Goal: Task Accomplishment & Management: Manage account settings

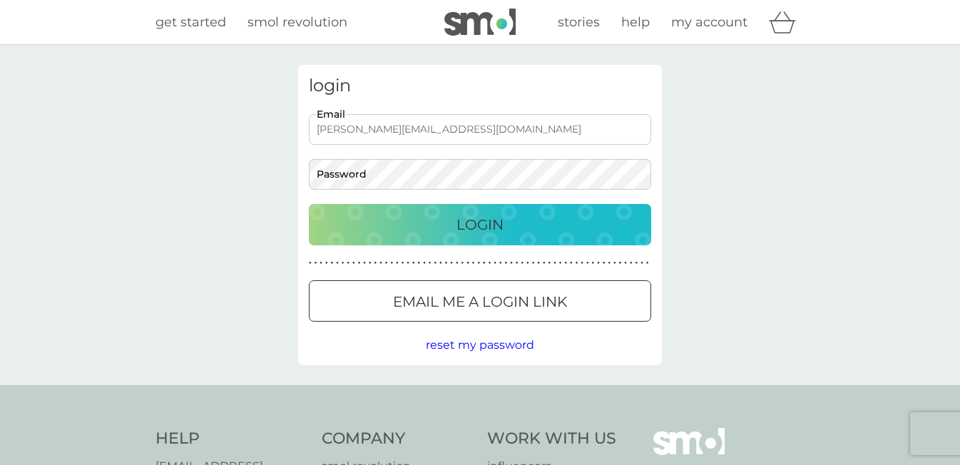
type input "[PERSON_NAME][EMAIL_ADDRESS][DOMAIN_NAME]"
click at [480, 224] on button "Login" at bounding box center [480, 224] width 342 height 41
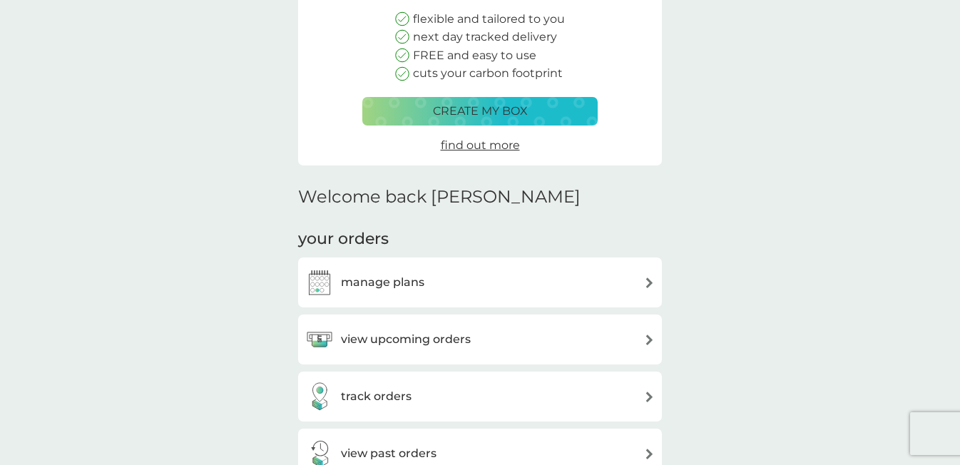
scroll to position [208, 0]
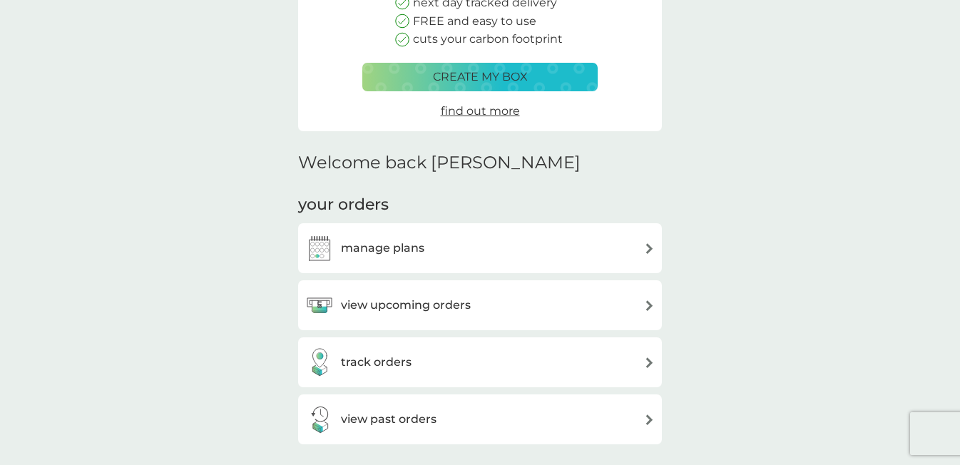
click at [599, 243] on div "manage plans" at bounding box center [480, 248] width 350 height 29
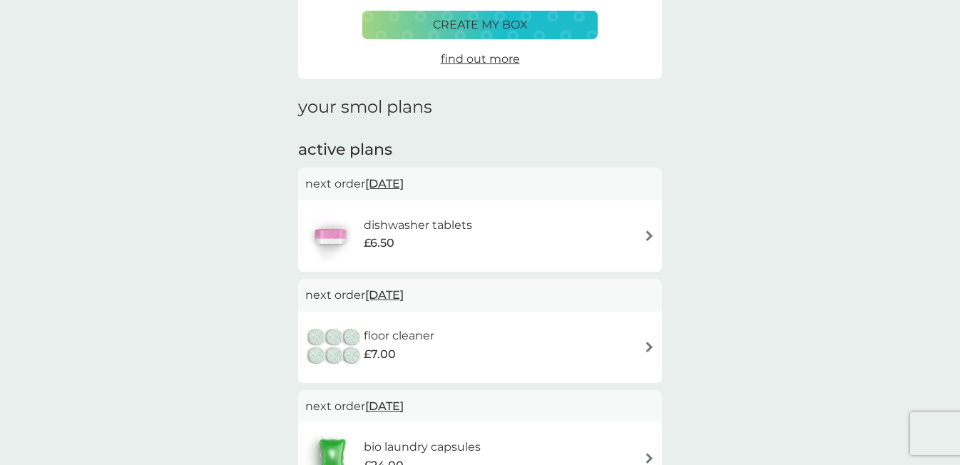
scroll to position [116, 0]
click at [641, 342] on div "floor cleaner £7.00" at bounding box center [480, 348] width 350 height 50
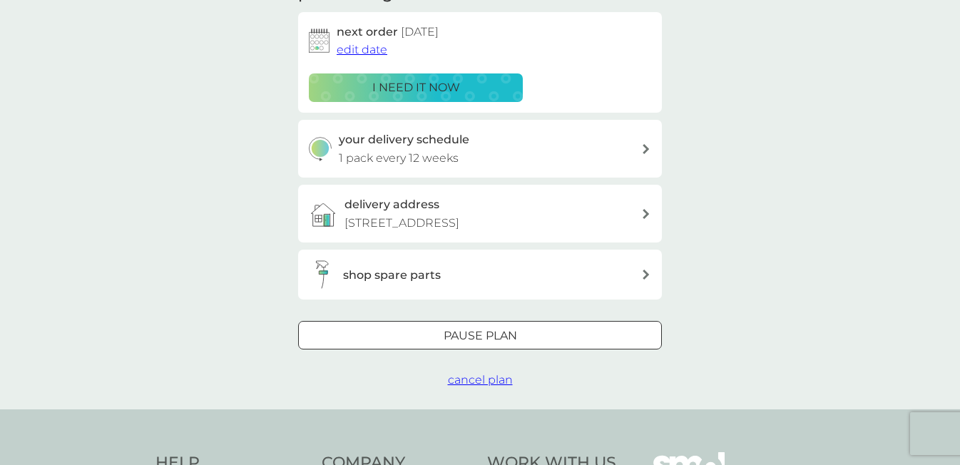
scroll to position [240, 0]
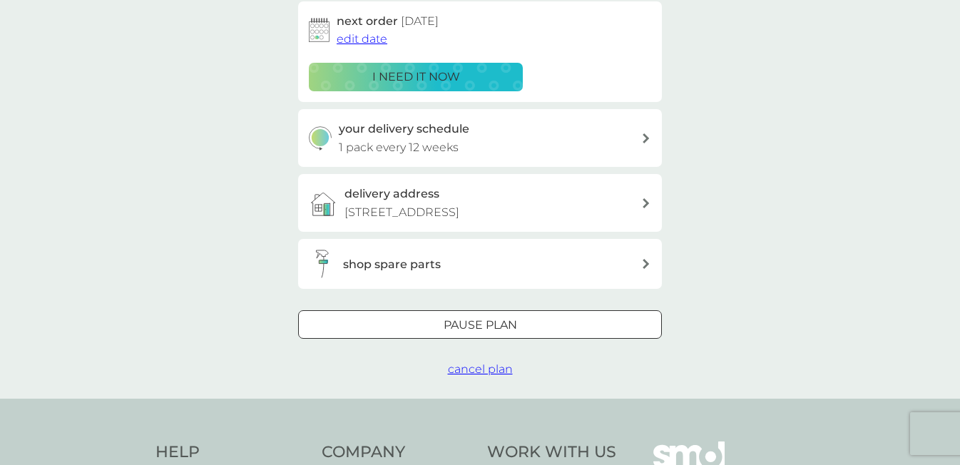
click at [463, 318] on div at bounding box center [463, 324] width 13 height 13
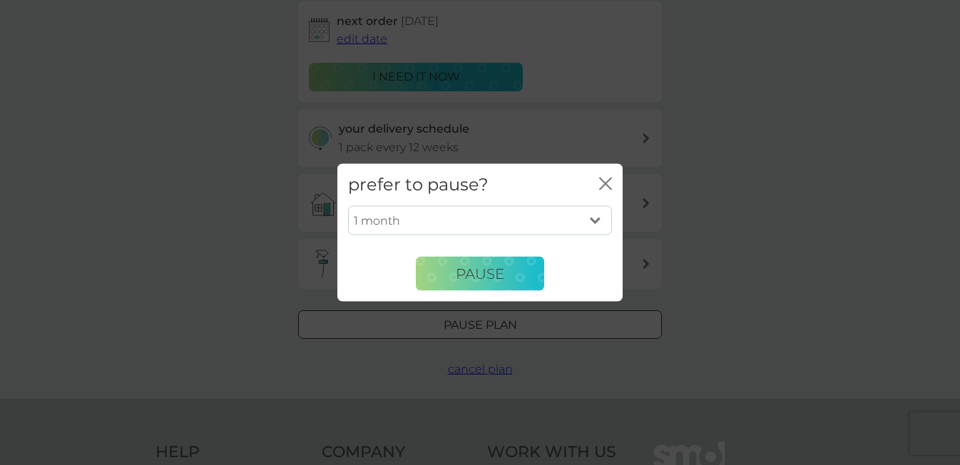
click at [599, 182] on icon "close" at bounding box center [605, 184] width 13 height 13
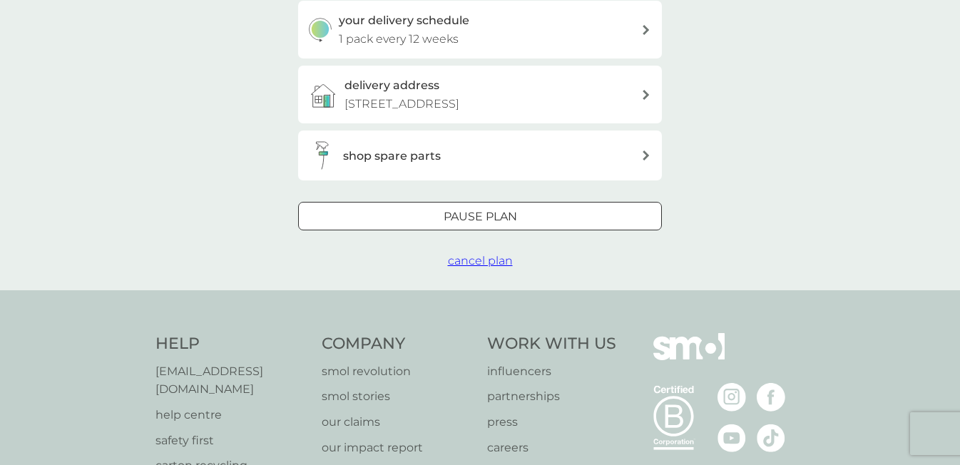
scroll to position [451, 0]
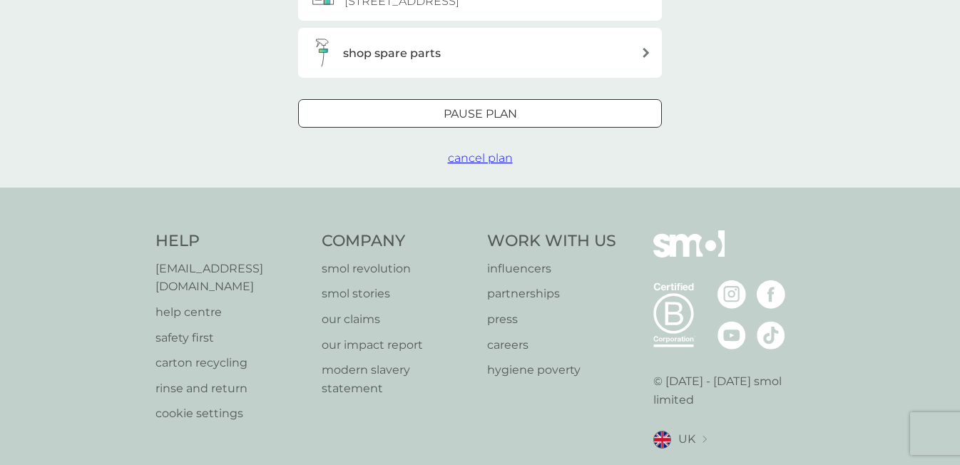
click at [478, 153] on span "cancel plan" at bounding box center [480, 158] width 65 height 14
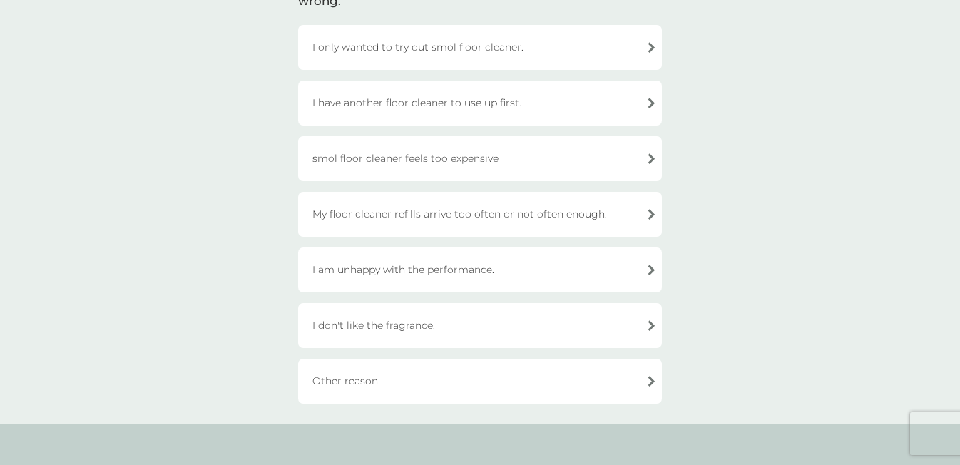
scroll to position [144, 0]
click at [631, 376] on div "Other reason." at bounding box center [480, 381] width 364 height 45
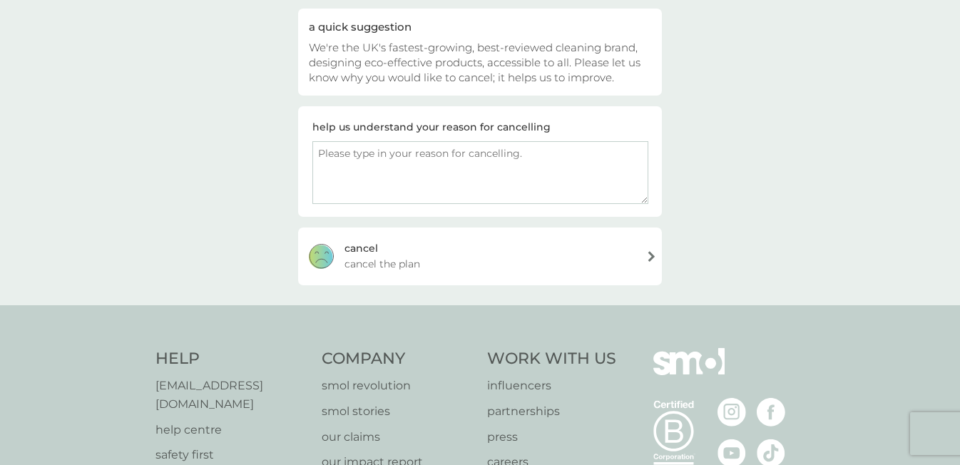
click at [541, 260] on div "[PERSON_NAME] the plan" at bounding box center [480, 256] width 364 height 57
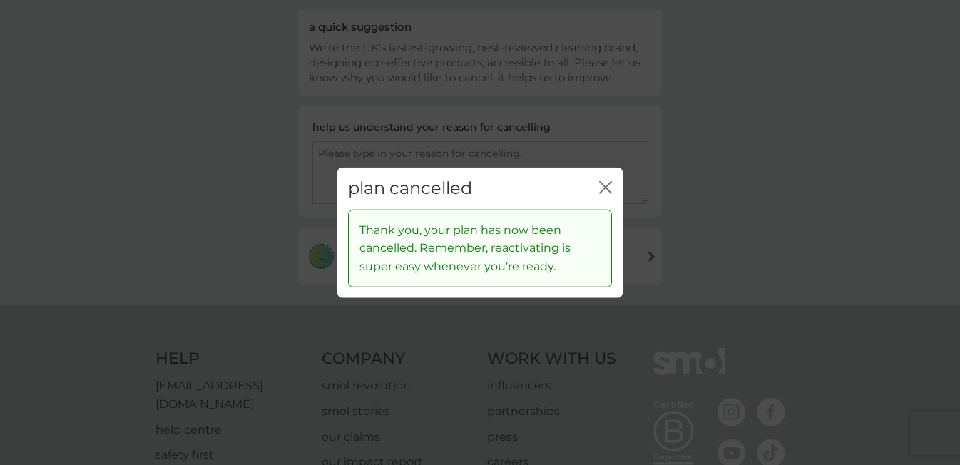
click at [604, 187] on icon "close" at bounding box center [603, 187] width 6 height 11
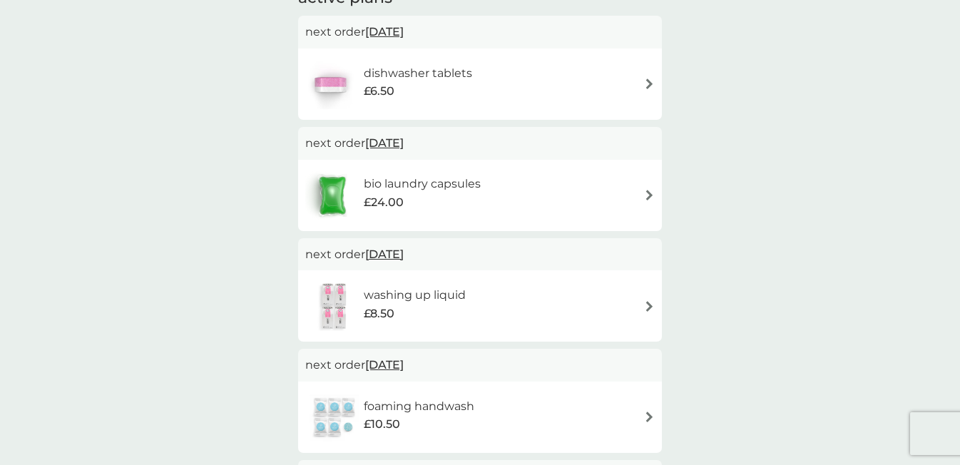
scroll to position [268, 0]
click at [642, 300] on div "washing up liquid £8.50" at bounding box center [480, 305] width 350 height 50
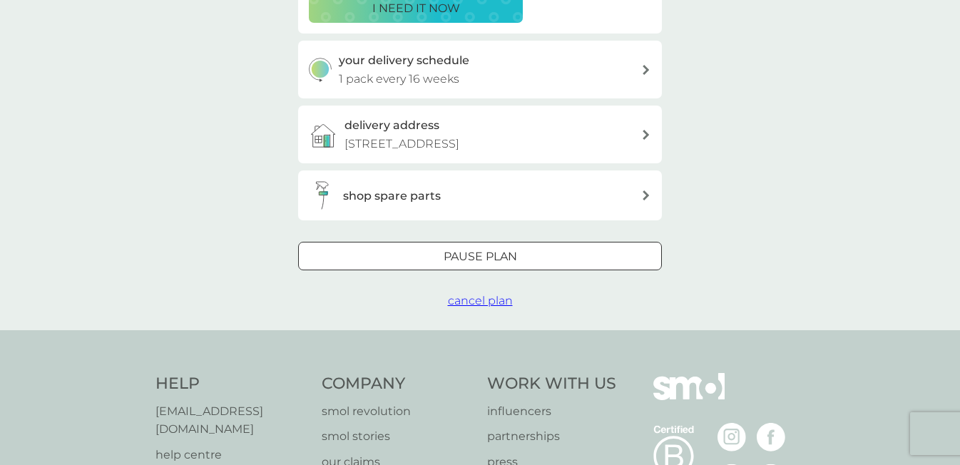
scroll to position [400, 0]
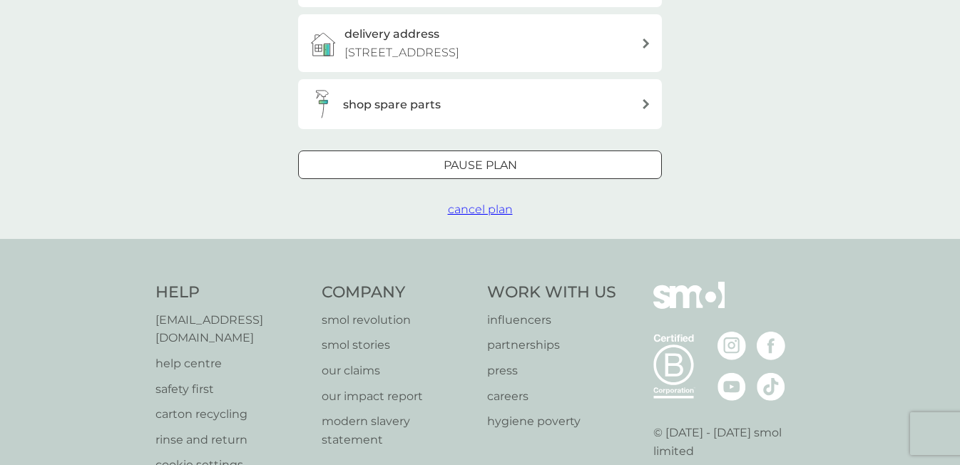
click at [470, 205] on span "cancel plan" at bounding box center [480, 210] width 65 height 14
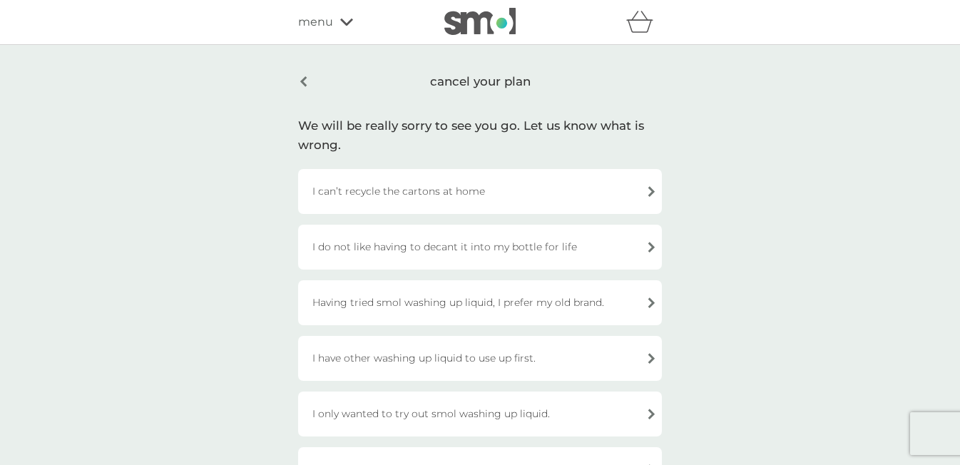
click at [554, 299] on div "Having tried smol washing up liquid, I prefer my old brand." at bounding box center [480, 302] width 364 height 45
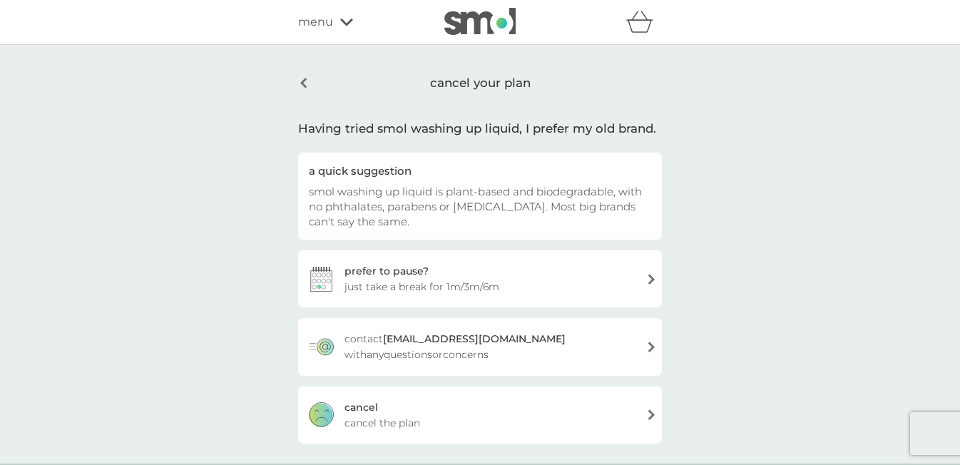
click at [554, 412] on div "[PERSON_NAME] the plan" at bounding box center [480, 415] width 364 height 57
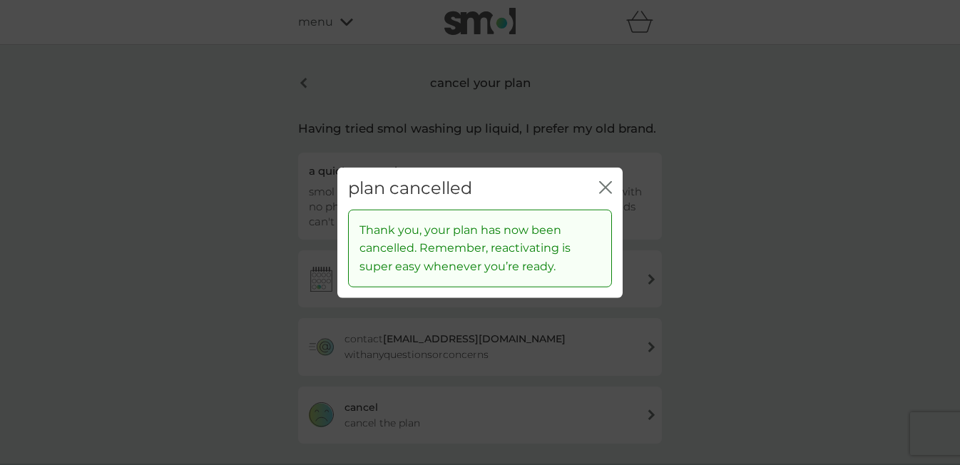
click at [608, 186] on icon "close" at bounding box center [609, 187] width 6 height 11
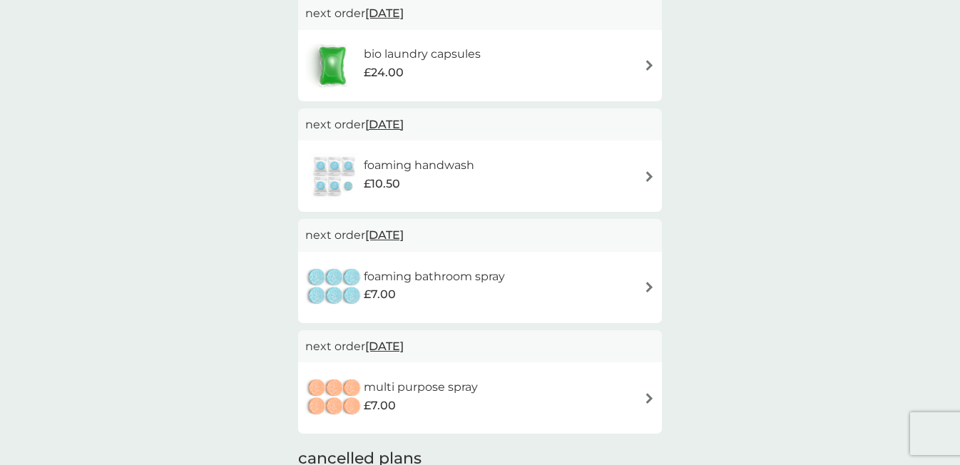
scroll to position [415, 0]
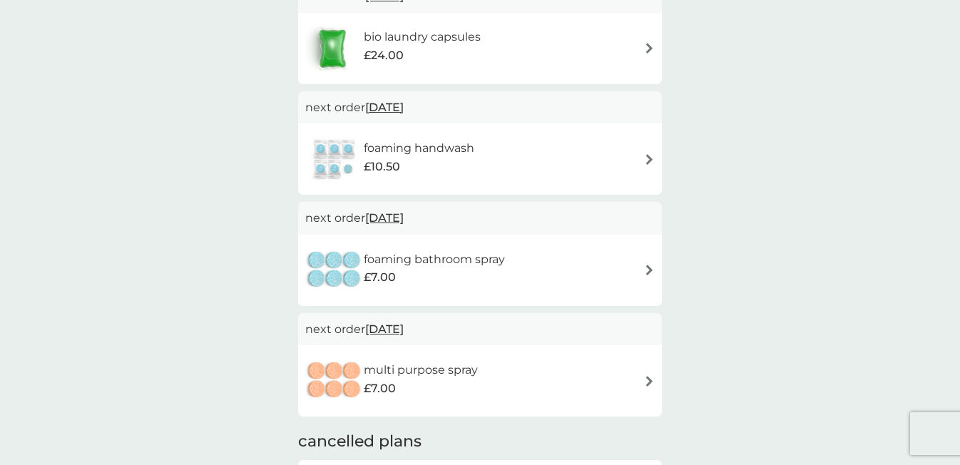
click at [646, 265] on img at bounding box center [649, 270] width 11 height 11
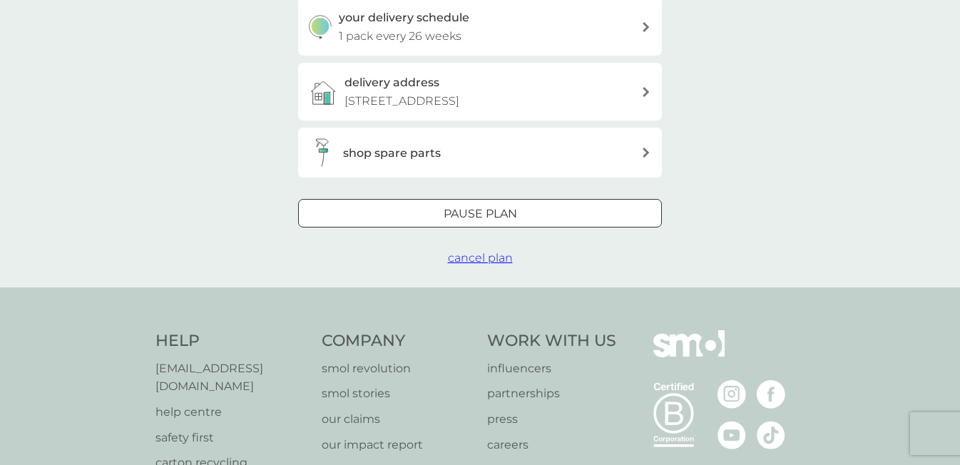
scroll to position [349, 0]
click at [471, 253] on span "cancel plan" at bounding box center [480, 260] width 65 height 14
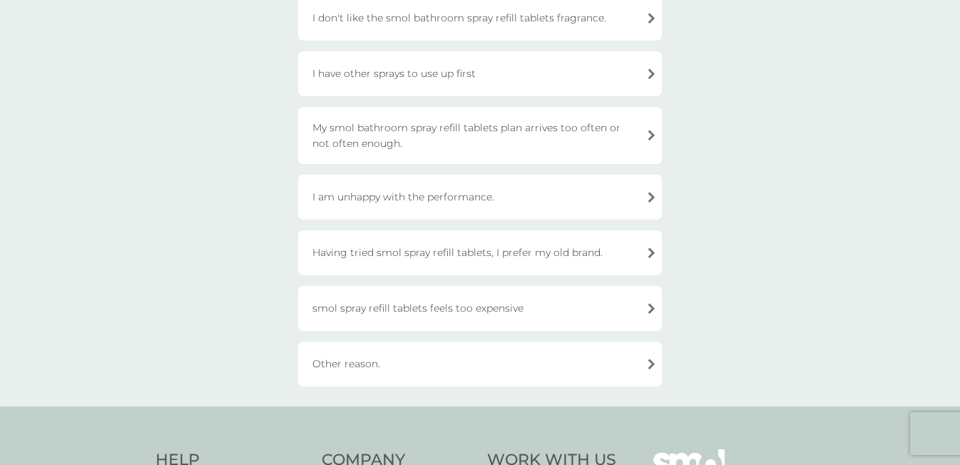
scroll to position [176, 0]
click at [432, 358] on div "Other reason." at bounding box center [480, 361] width 364 height 45
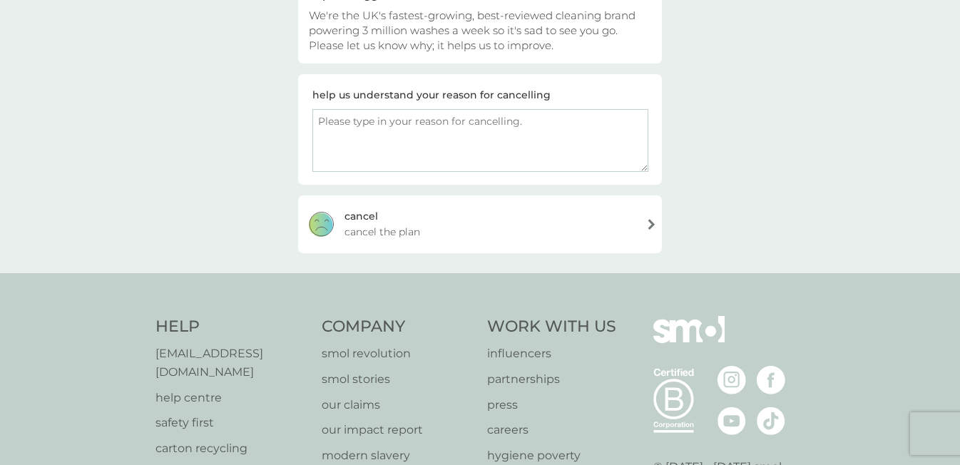
click at [412, 126] on textarea at bounding box center [481, 140] width 336 height 63
drag, startPoint x: 454, startPoint y: 122, endPoint x: 316, endPoint y: 120, distance: 137.7
click at [316, 120] on textarea "My cleaner doesn't like it." at bounding box center [481, 140] width 336 height 63
click at [458, 121] on textarea "My cleaner doesn't like it." at bounding box center [481, 140] width 336 height 63
type textarea "My cleaner doesn't like it."
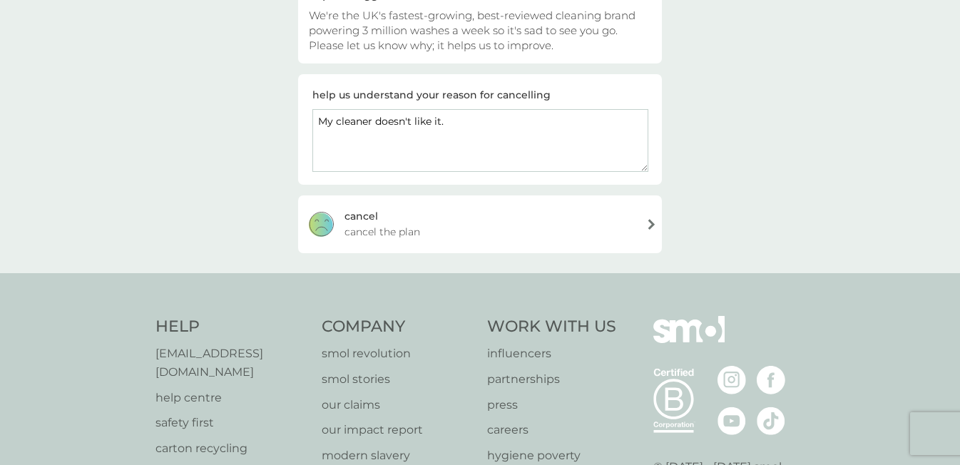
click at [445, 223] on div "[PERSON_NAME] the plan" at bounding box center [480, 224] width 364 height 57
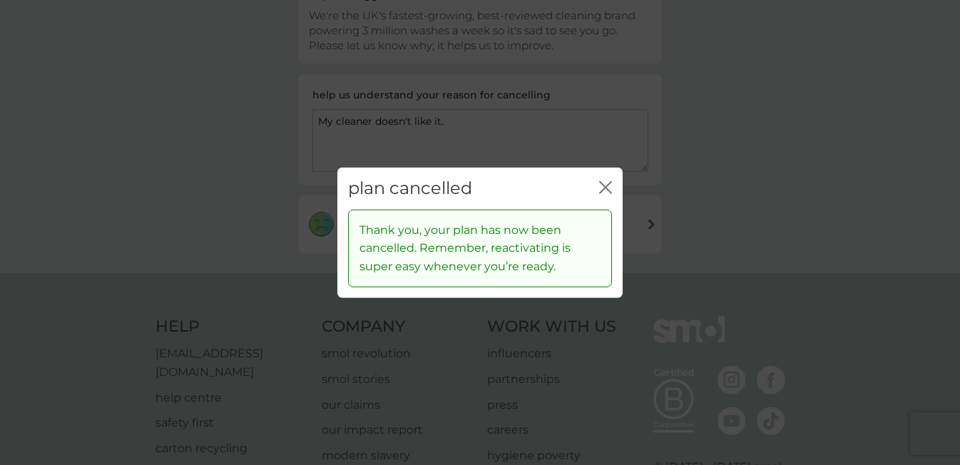
click at [607, 186] on icon "close" at bounding box center [605, 187] width 13 height 13
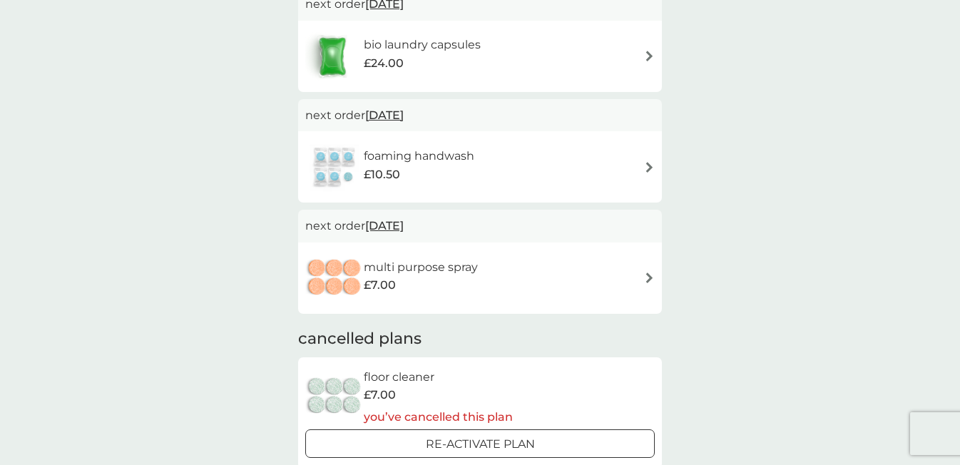
scroll to position [415, 0]
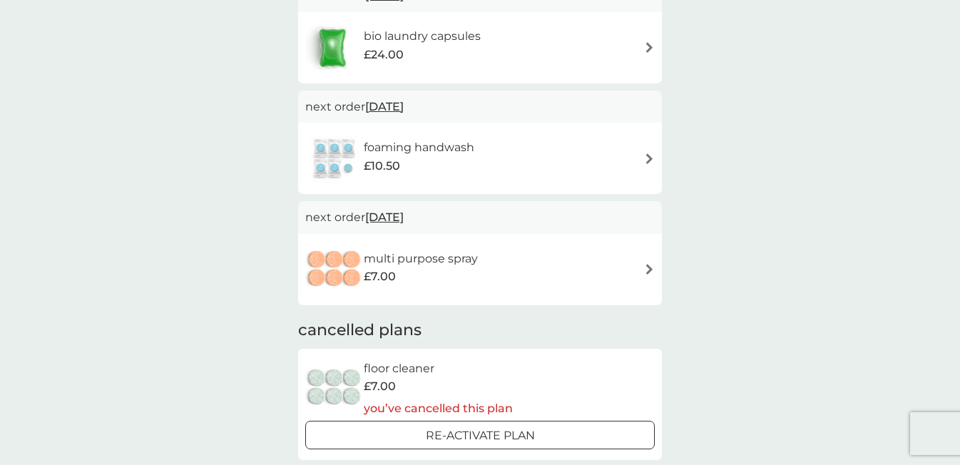
click at [567, 255] on div "multi purpose spray £7.00" at bounding box center [480, 270] width 350 height 50
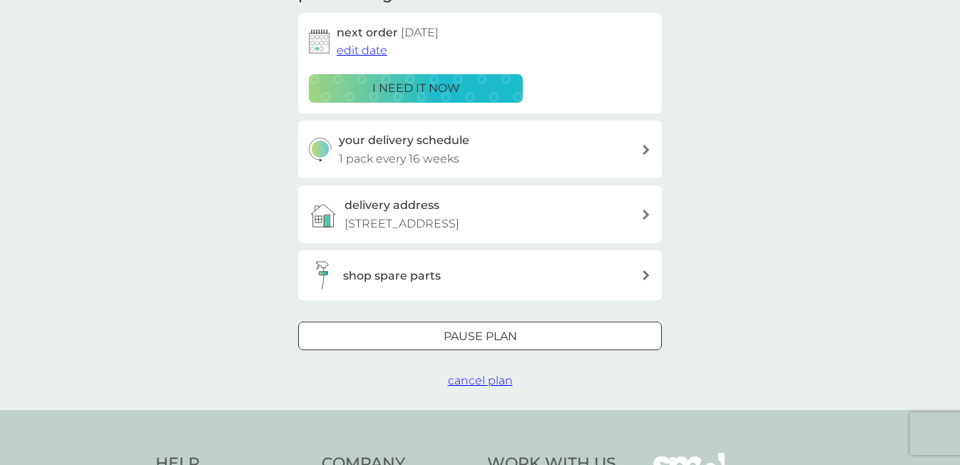
scroll to position [230, 0]
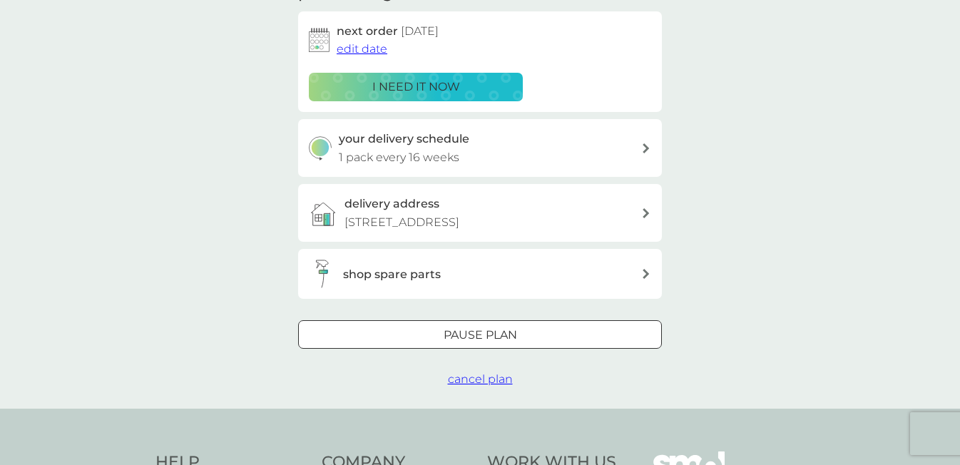
click at [479, 372] on span "cancel plan" at bounding box center [480, 379] width 65 height 14
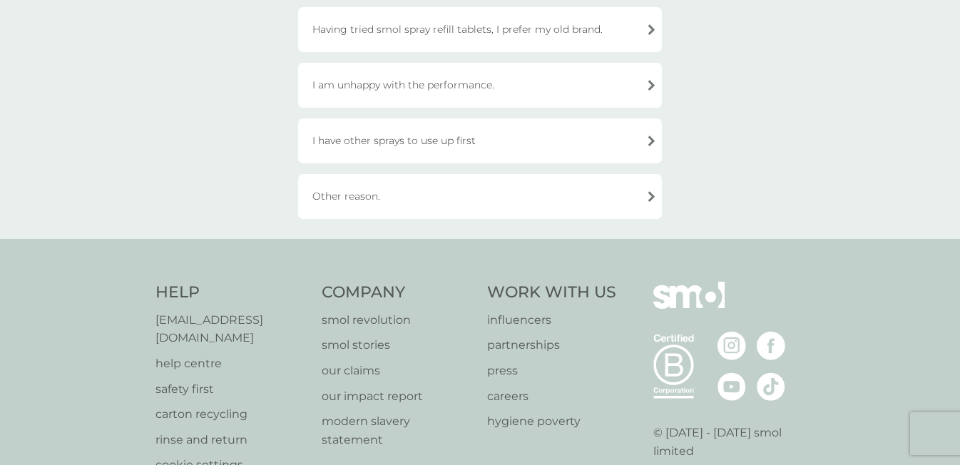
scroll to position [343, 0]
click at [425, 188] on div "Other reason." at bounding box center [480, 194] width 364 height 45
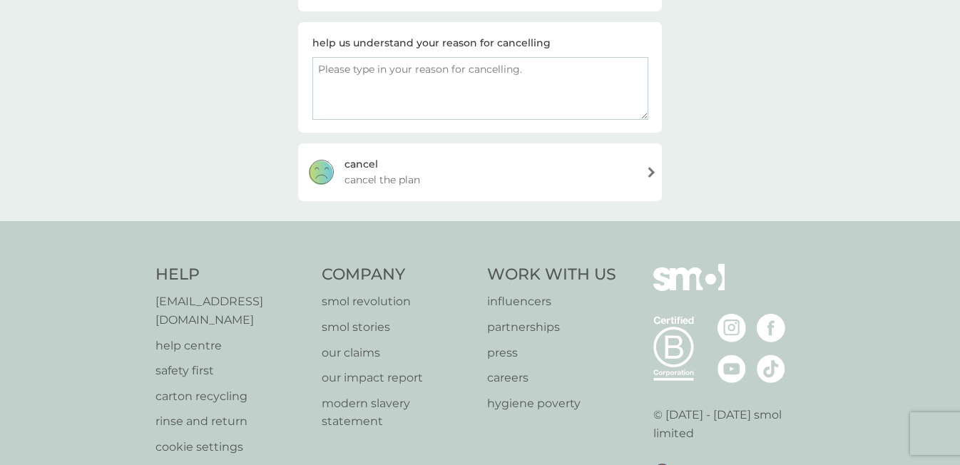
scroll to position [146, 0]
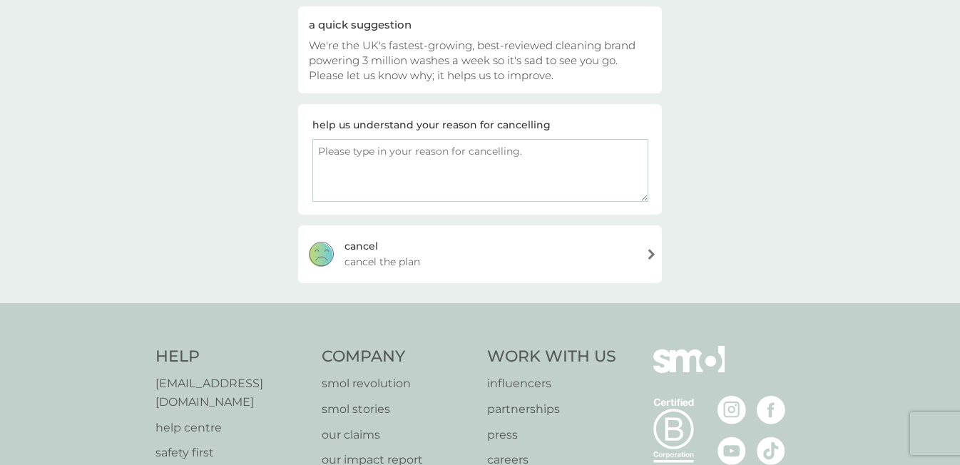
click at [393, 159] on textarea at bounding box center [481, 170] width 336 height 63
paste textarea "My cleaner doesn't like it."
type textarea "My cleaner doesn't like it."
click at [372, 254] on span "cancel the plan" at bounding box center [383, 262] width 76 height 16
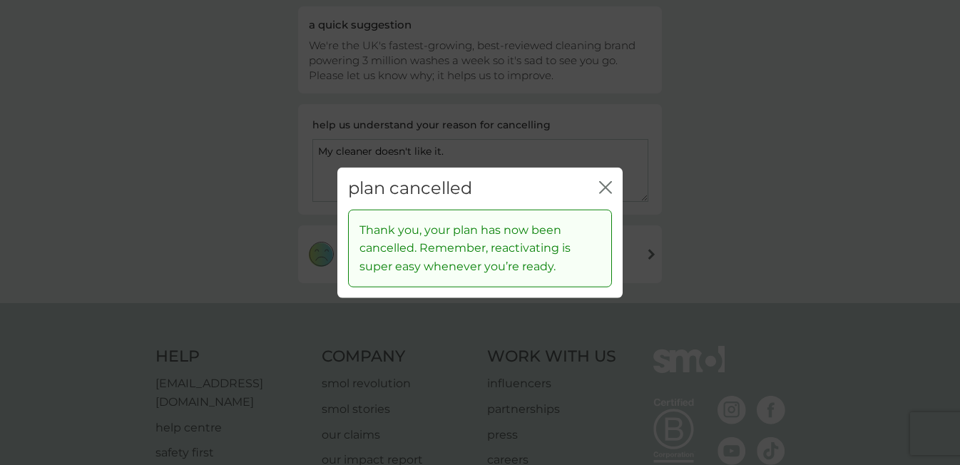
click at [607, 184] on icon "close" at bounding box center [605, 187] width 13 height 13
